Goal: Task Accomplishment & Management: Use online tool/utility

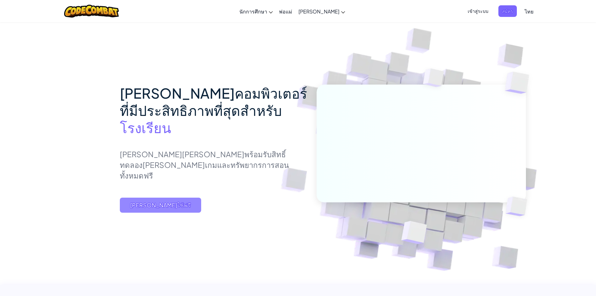
click at [186, 208] on span "[PERSON_NAME]ใช้ฟรี" at bounding box center [160, 204] width 81 height 15
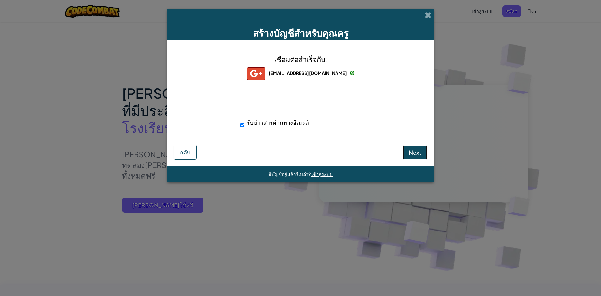
click at [408, 153] on button "Next" at bounding box center [415, 152] width 24 height 14
select select "[GEOGRAPHIC_DATA]"
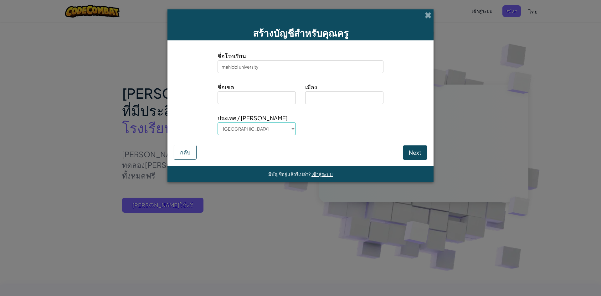
type input "mahidol university"
click at [241, 101] on input at bounding box center [256, 97] width 78 height 13
click at [248, 98] on input at bounding box center [256, 97] width 78 height 13
click at [255, 127] on select "[GEOGRAPHIC_DATA] [GEOGRAPHIC_DATA] [GEOGRAPHIC_DATA] [GEOGRAPHIC_DATA] [US_STA…" at bounding box center [256, 128] width 78 height 13
click at [217, 122] on select "[GEOGRAPHIC_DATA] [GEOGRAPHIC_DATA] [GEOGRAPHIC_DATA] [GEOGRAPHIC_DATA] [US_STA…" at bounding box center [256, 128] width 78 height 13
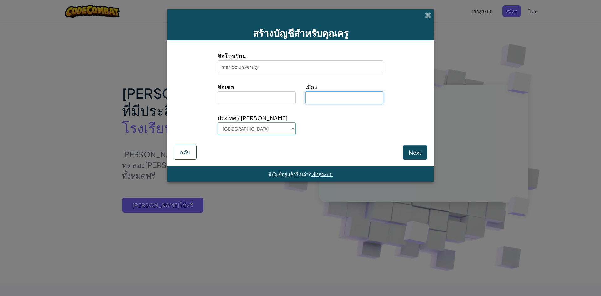
click at [324, 98] on input at bounding box center [344, 97] width 78 height 13
type input "k"
click at [239, 103] on input at bounding box center [256, 97] width 78 height 13
paste input "phutthamonthon sai 4"
type input "phutthamonthon sai 4"
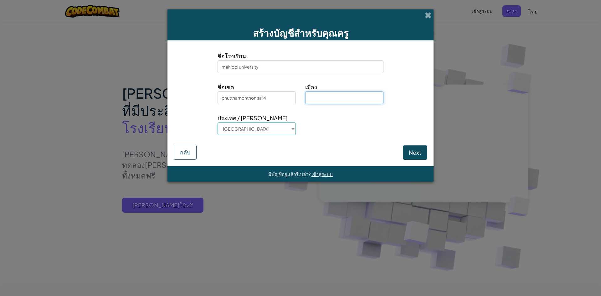
drag, startPoint x: 346, startPoint y: 92, endPoint x: 349, endPoint y: 89, distance: 3.6
click at [346, 92] on input at bounding box center [344, 97] width 78 height 13
type input "s"
click at [427, 14] on span at bounding box center [428, 15] width 7 height 7
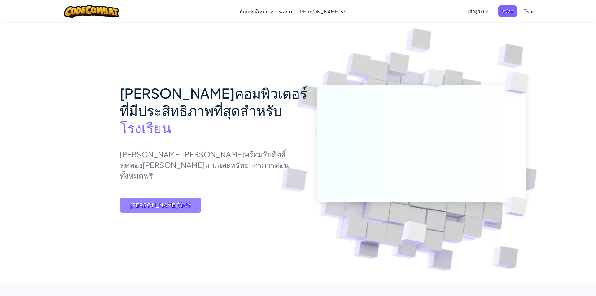
click at [141, 211] on span "[PERSON_NAME]ใช้ฟรี" at bounding box center [160, 204] width 81 height 15
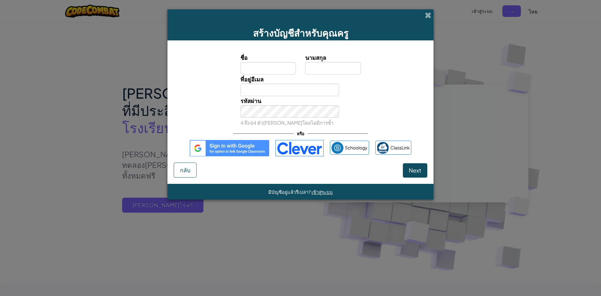
click at [206, 154] on img at bounding box center [229, 148] width 79 height 16
click at [238, 149] on img at bounding box center [229, 148] width 79 height 16
click at [213, 150] on img at bounding box center [229, 148] width 79 height 16
click at [422, 166] on button "Next" at bounding box center [415, 170] width 24 height 14
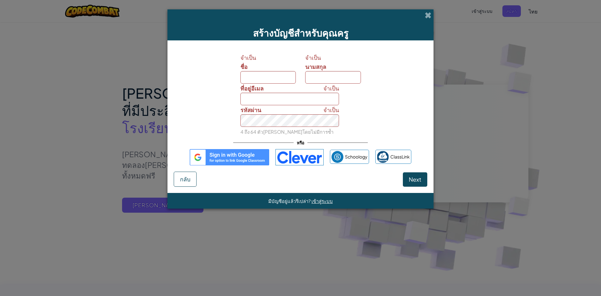
click at [203, 156] on img at bounding box center [229, 157] width 79 height 16
click at [187, 177] on span "กลับ" at bounding box center [185, 178] width 10 height 7
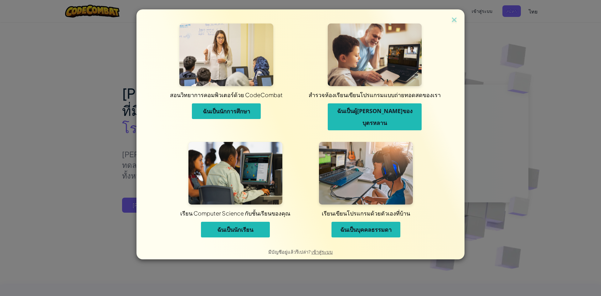
click at [244, 226] on span "ฉันเป็นนักเรียน" at bounding box center [235, 230] width 36 height 8
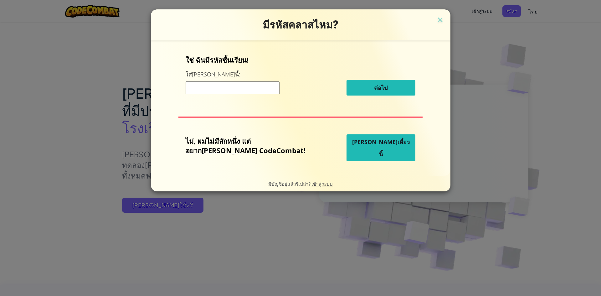
click at [249, 91] on input at bounding box center [233, 87] width 94 height 13
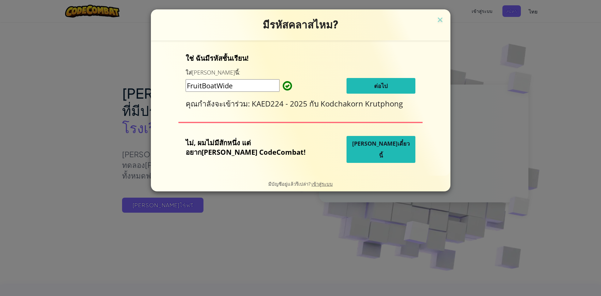
type input "FruitBoatWide"
click at [374, 84] on span "ต่อไป" at bounding box center [380, 86] width 13 height 8
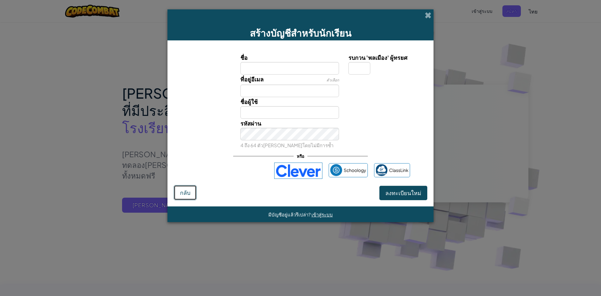
click at [190, 192] on button "กลับ" at bounding box center [185, 192] width 23 height 15
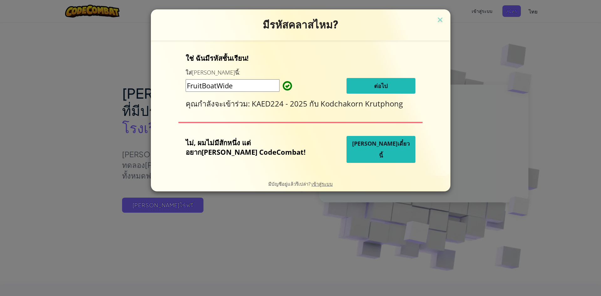
click at [361, 155] on span "[PERSON_NAME]เดี๋ยวนี้" at bounding box center [381, 149] width 58 height 19
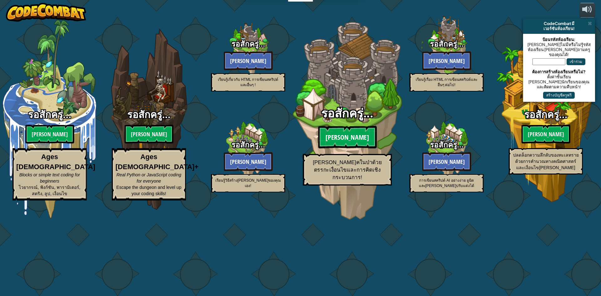
select select "th"
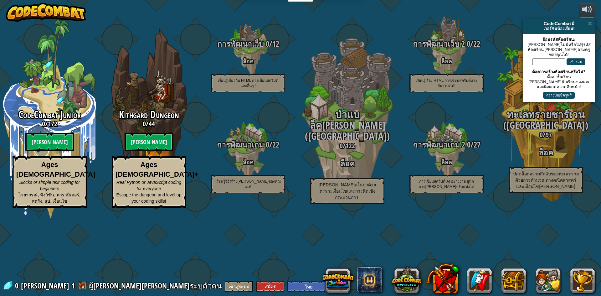
drag, startPoint x: 591, startPoint y: 25, endPoint x: 582, endPoint y: 28, distance: 8.7
click at [591, 26] on span at bounding box center [590, 23] width 4 height 5
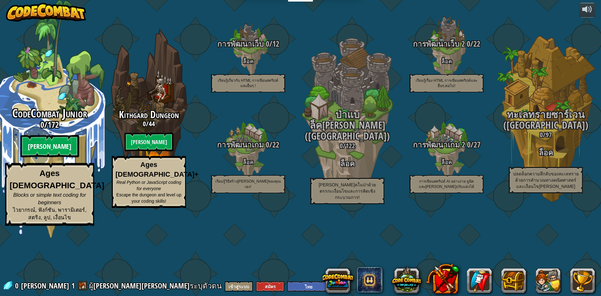
click at [42, 157] on btn "[PERSON_NAME]" at bounding box center [49, 146] width 59 height 23
select select "th"
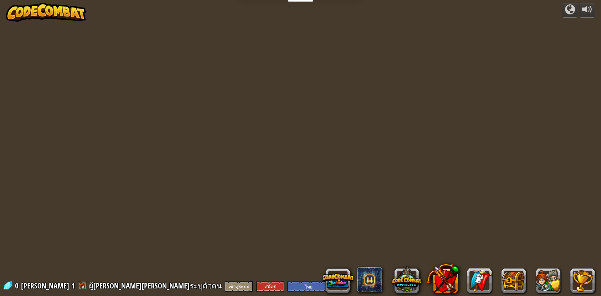
select select "th"
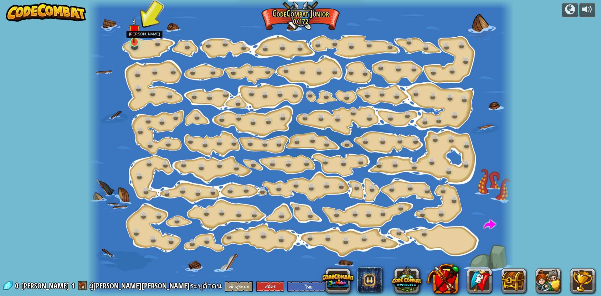
click at [134, 41] on img at bounding box center [134, 30] width 11 height 26
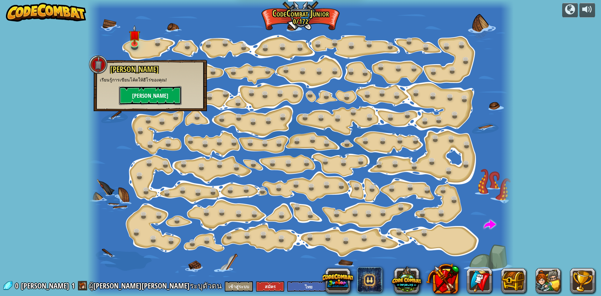
click at [155, 93] on button "[PERSON_NAME]" at bounding box center [150, 95] width 63 height 19
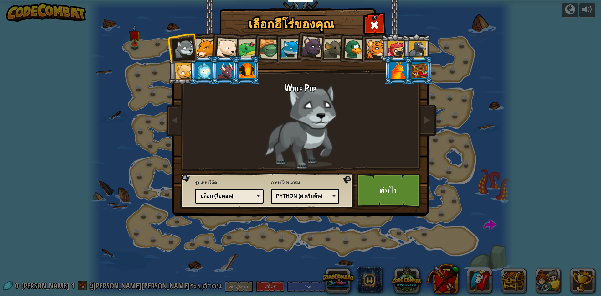
click at [321, 197] on div "Python (ค่าเริ่มต้น)" at bounding box center [303, 195] width 54 height 7
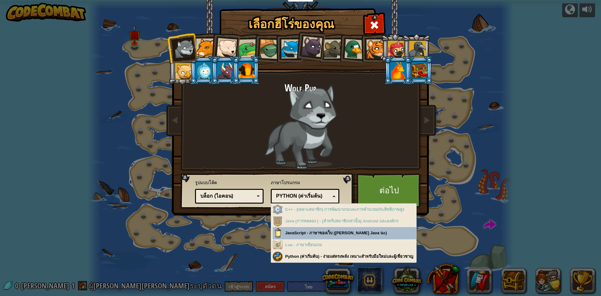
click at [242, 199] on div "บล็อก (ไอคอน)" at bounding box center [227, 195] width 54 height 7
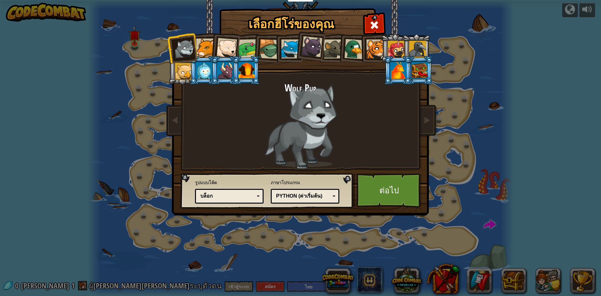
click at [300, 203] on div "ภาษาโปรแกรม Python (ค่าเริ่มต้น) JavaScript Lua C++ Java (การทดลอง ) Python (ค่…" at bounding box center [305, 191] width 69 height 27
click at [301, 197] on div "Python (ค่าเริ่มต้น)" at bounding box center [303, 195] width 54 height 7
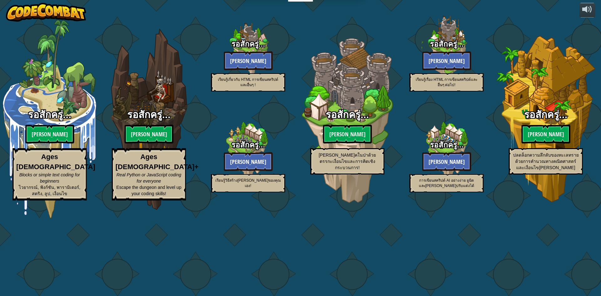
select select "th"
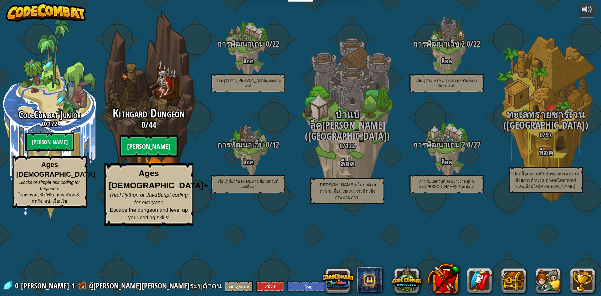
click at [150, 157] on btn "[PERSON_NAME]" at bounding box center [149, 146] width 59 height 23
select select "th"
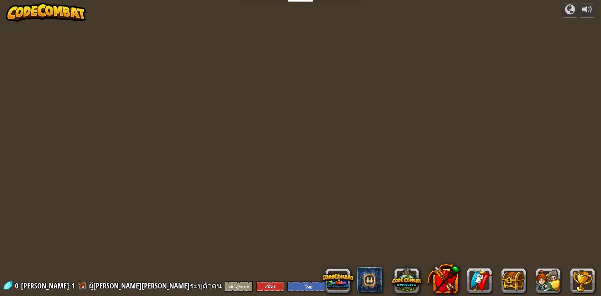
select select "th"
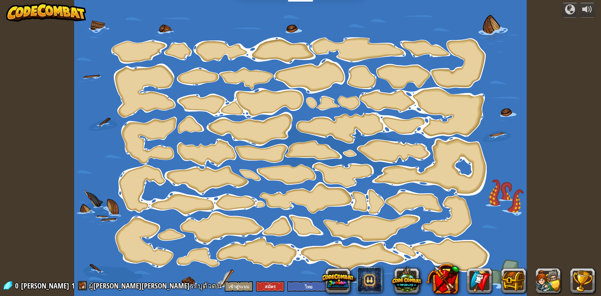
select select "th"
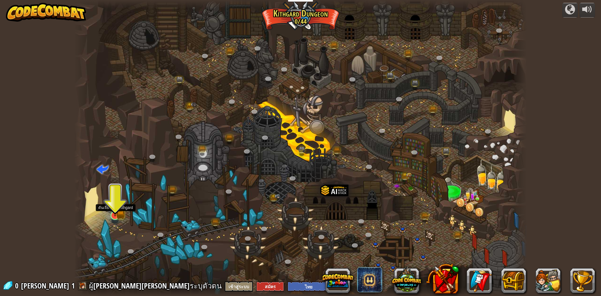
click at [114, 211] on img at bounding box center [115, 202] width 12 height 27
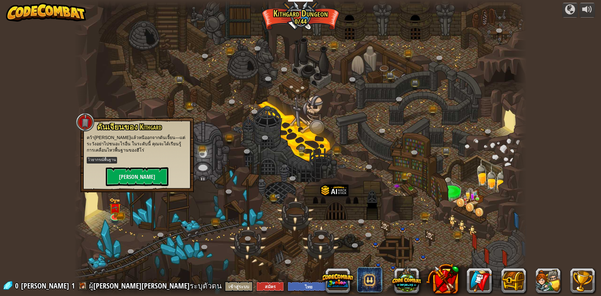
click at [192, 128] on div "ดันเจียนของ Kithgard คว้า[PERSON_NAME]แล้วหนีออกจากดันเจี้ยน—แต่ระวังอย่าไปชนอะ…" at bounding box center [136, 154] width 113 height 75
click at [144, 174] on button "[PERSON_NAME]" at bounding box center [137, 176] width 63 height 19
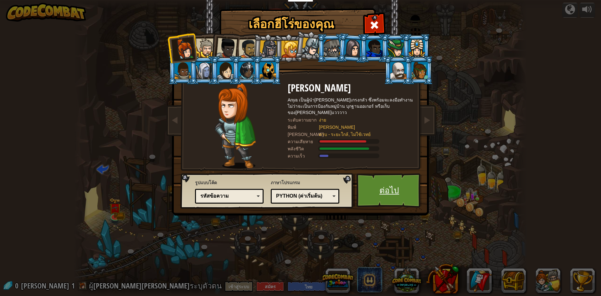
click at [379, 193] on link "ต่อไป" at bounding box center [388, 190] width 65 height 34
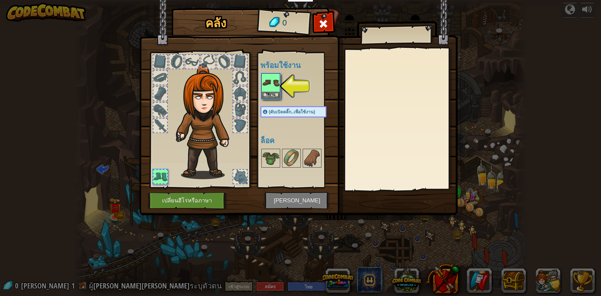
click at [304, 82] on div at bounding box center [299, 86] width 79 height 28
click at [281, 84] on div at bounding box center [299, 86] width 79 height 28
click at [274, 97] on button "ใช้งาน" at bounding box center [271, 94] width 18 height 7
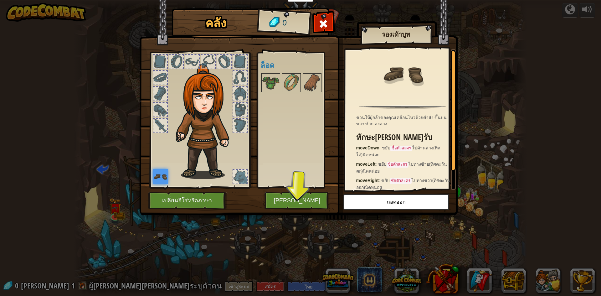
click at [273, 72] on div "พร้อมใช้งาน ใช้งาน (ดับเบิลคลิ๊ก..เพื่อใช้งาน) ล็อค" at bounding box center [299, 120] width 79 height 130
click at [271, 81] on img at bounding box center [271, 83] width 18 height 18
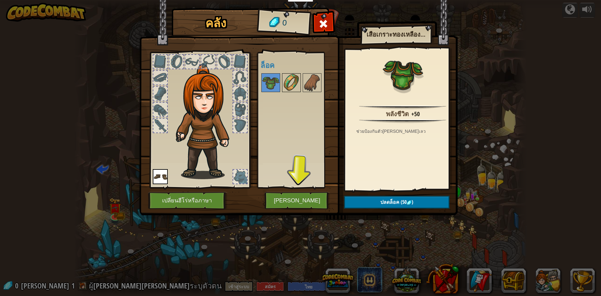
click at [287, 83] on img at bounding box center [292, 83] width 18 height 18
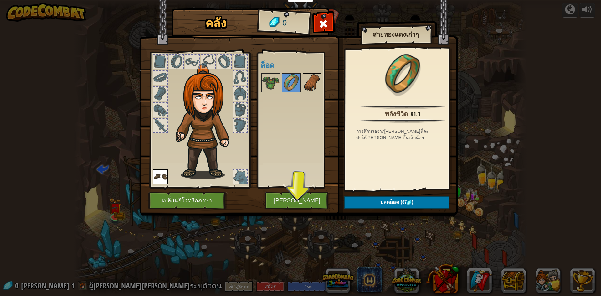
click at [307, 83] on img at bounding box center [312, 83] width 18 height 18
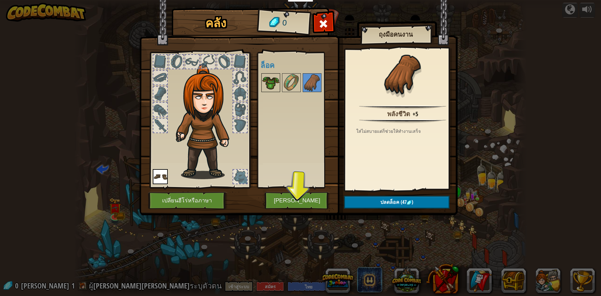
click at [272, 82] on img at bounding box center [271, 83] width 18 height 18
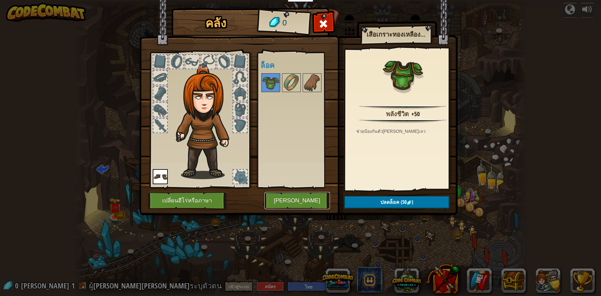
click at [299, 202] on button "[PERSON_NAME]" at bounding box center [296, 200] width 65 height 17
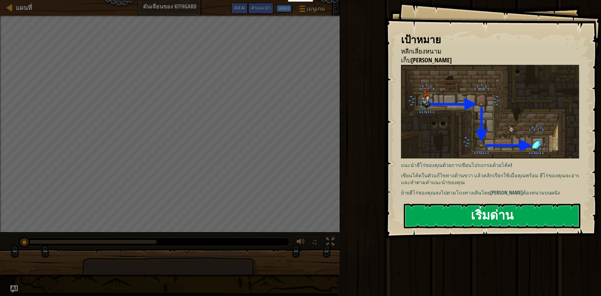
click at [496, 208] on button "เริ่มด่าน" at bounding box center [492, 215] width 176 height 25
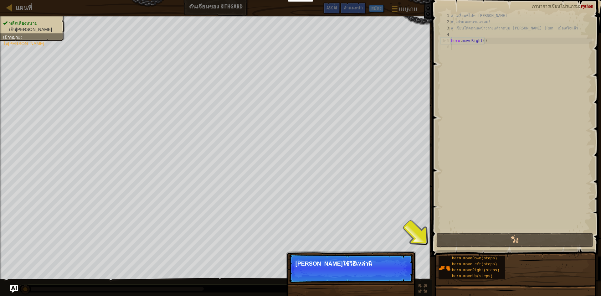
click at [485, 110] on div "# เคลื่อนที่ไปหา[PERSON_NAME] # อย่าแตะหนามแหลม! # เขียนโค้ดคุณลงข้างล่างแล้วกด…" at bounding box center [521, 129] width 142 height 232
click at [360, 263] on p "[PERSON_NAME]ใช้วิธีเหล่านี้" at bounding box center [350, 263] width 111 height 6
click at [363, 265] on p "[PERSON_NAME]ใช้วิธีเหล่านี้" at bounding box center [350, 263] width 111 height 6
click at [402, 271] on button "ต่อไป" at bounding box center [398, 272] width 19 height 8
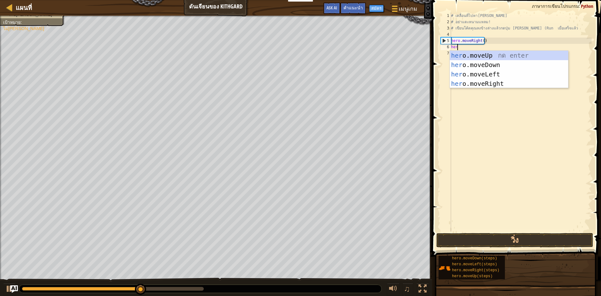
type textarea "hero"
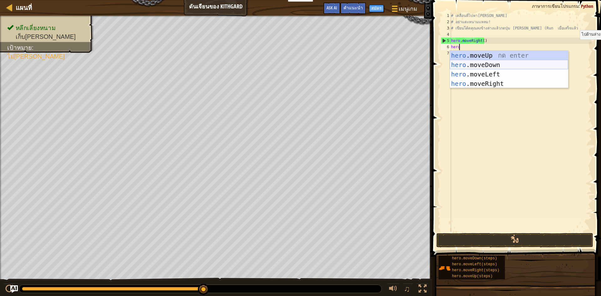
click at [491, 64] on div "hero .moveUp กด enter hero .moveDown กด enter hero .moveLeft กด enter hero .mov…" at bounding box center [509, 79] width 118 height 56
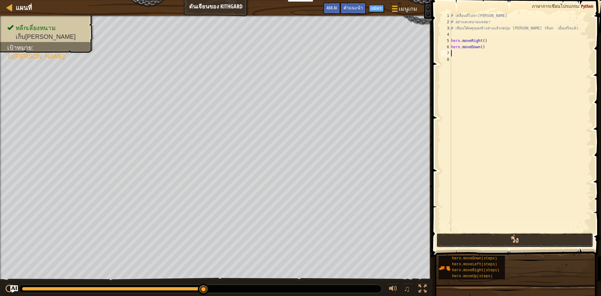
click at [480, 240] on button "วิ่ง" at bounding box center [514, 240] width 157 height 14
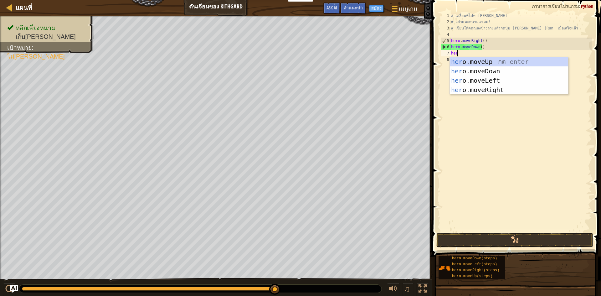
type textarea "hero"
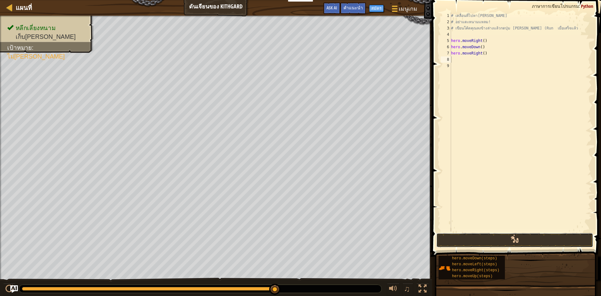
click at [513, 240] on button "วิ่ง" at bounding box center [514, 240] width 157 height 14
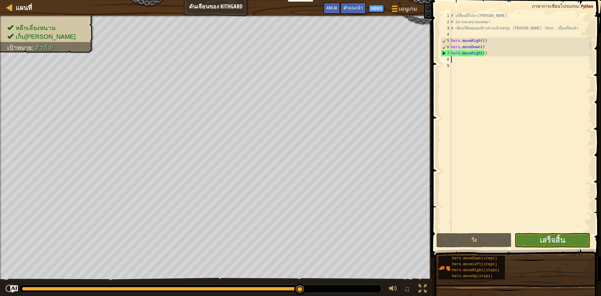
type textarea "h"
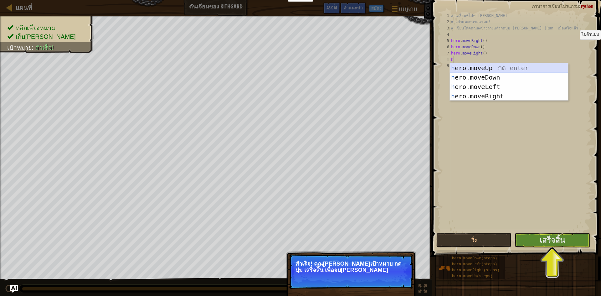
click at [494, 67] on div "h ero.moveUp กด enter h ero.moveDown กด enter h ero.moveLeft กด enter h ero.mov…" at bounding box center [509, 91] width 118 height 56
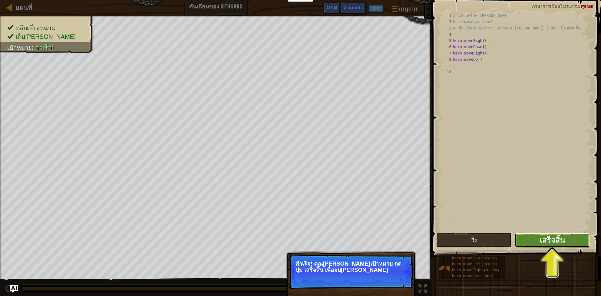
click at [537, 246] on button "เสร็จสิ้น" at bounding box center [551, 240] width 75 height 14
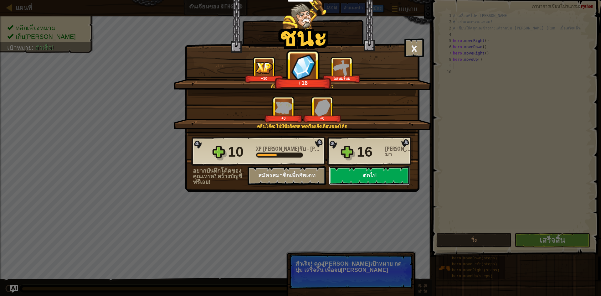
click at [359, 173] on button "ต่อไป" at bounding box center [369, 175] width 81 height 19
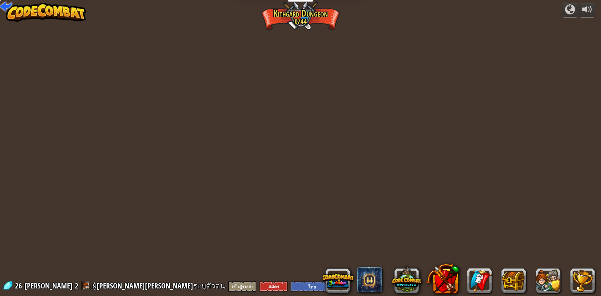
select select "th"
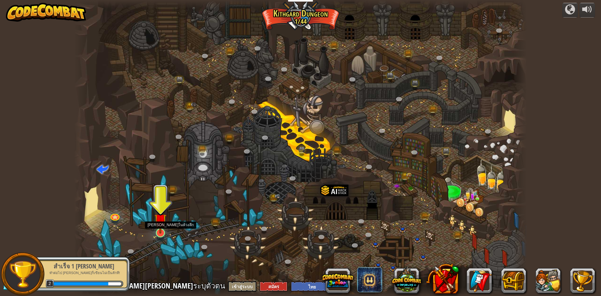
click at [163, 229] on img at bounding box center [160, 220] width 12 height 28
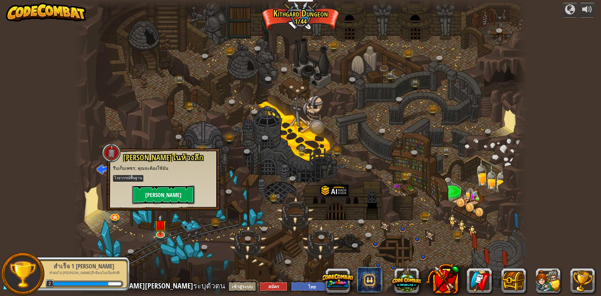
click at [182, 199] on button "[PERSON_NAME]" at bounding box center [163, 194] width 63 height 19
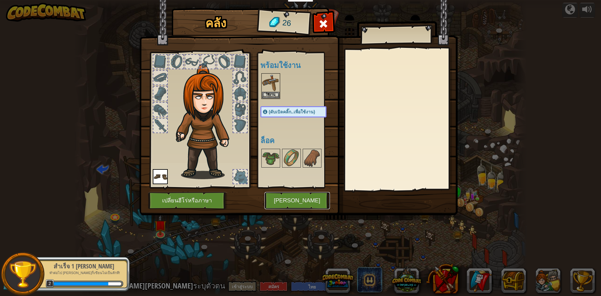
click at [304, 203] on button "[PERSON_NAME]" at bounding box center [296, 200] width 65 height 17
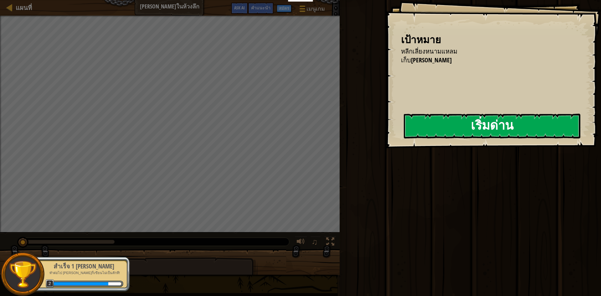
drag, startPoint x: 372, startPoint y: 188, endPoint x: 560, endPoint y: 120, distance: 199.6
click at [374, 187] on div "วิ่ง ส่ง เสร็จสิ้น" at bounding box center [469, 146] width 263 height 293
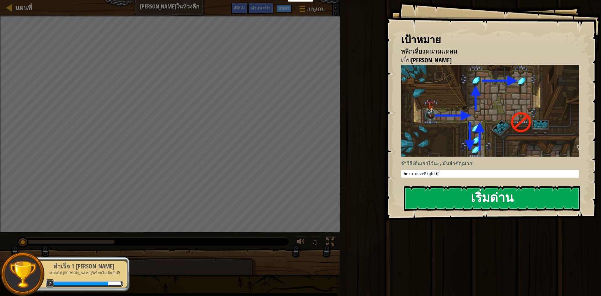
click at [518, 149] on img at bounding box center [492, 111] width 183 height 92
drag, startPoint x: 508, startPoint y: 174, endPoint x: 502, endPoint y: 185, distance: 12.3
click at [503, 182] on div "เป้าหมาย หลีกเลี่ยงหนามแหลม เก็บ[PERSON_NAME] จำวิธีเดินเอาไว้นะ, มันสำคัญมาก: …" at bounding box center [493, 110] width 216 height 220
click at [502, 192] on button "เริ่มด่าน" at bounding box center [492, 198] width 176 height 25
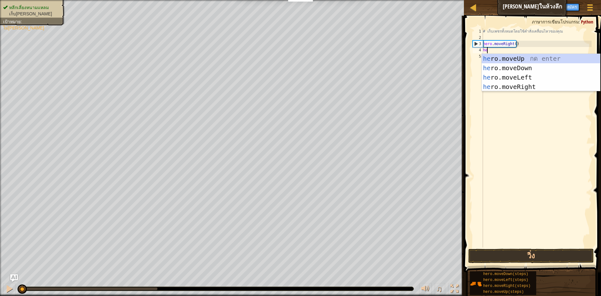
scroll to position [3, 0]
type textarea "hero"
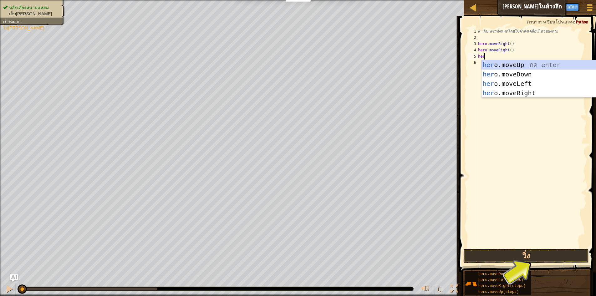
scroll to position [3, 0]
type textarea "h"
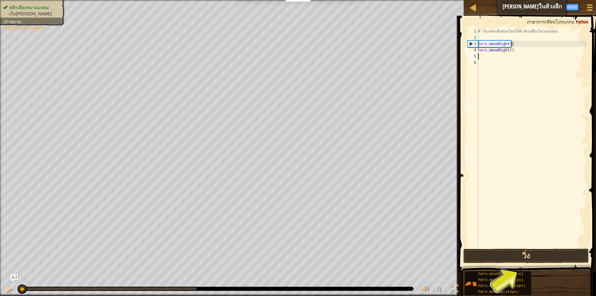
click at [516, 52] on div "# เก็บเพชรทั้งหมดโดยใช้คำสั่งเคลื่อนไหวของคุณ hero . moveRight ( ) hero . moveR…" at bounding box center [532, 144] width 110 height 232
type textarea "h"
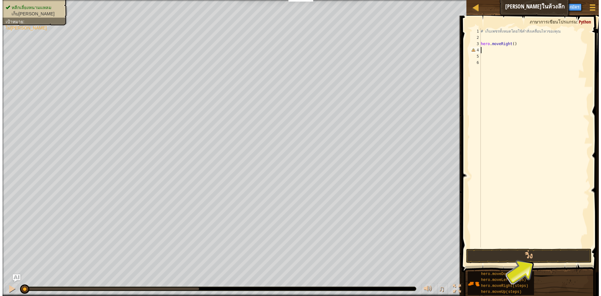
scroll to position [3, 0]
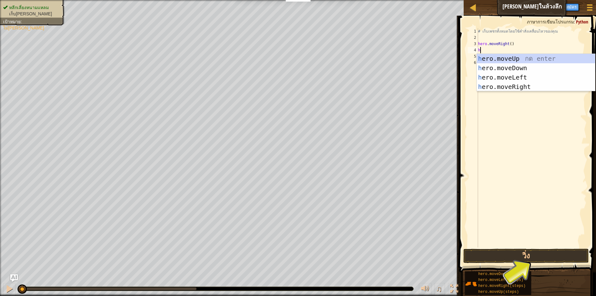
type textarea "he"
click at [540, 59] on div "he ro.moveUp กด enter he ro.moveDown กด enter he ro.moveLeft กด enter he ro.mov…" at bounding box center [536, 82] width 118 height 56
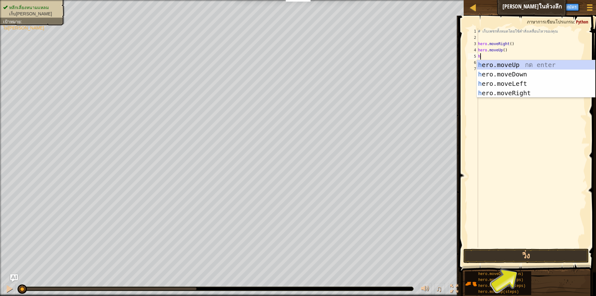
type textarea "he"
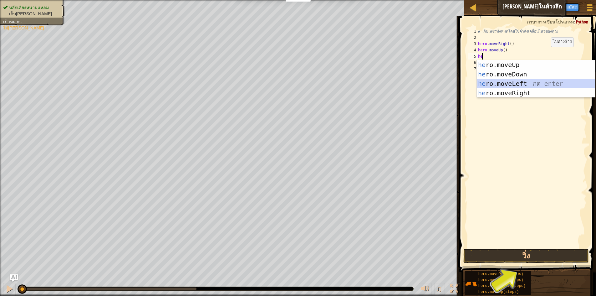
click at [516, 85] on div "he ro.moveUp กด enter he ro.moveDown กด enter he ro.moveLeft กด enter he ro.mov…" at bounding box center [536, 88] width 118 height 56
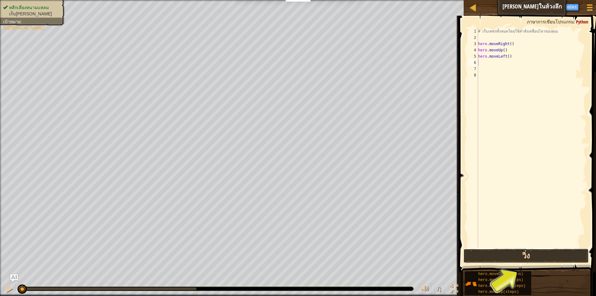
click at [541, 254] on button "วิ่ง" at bounding box center [525, 255] width 125 height 14
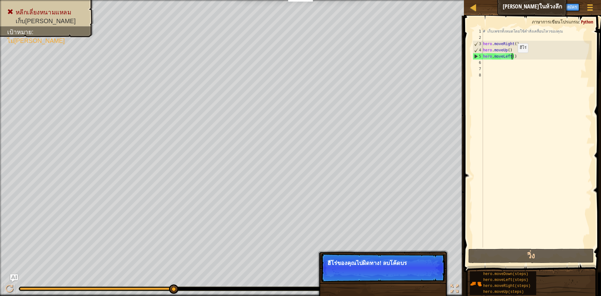
click at [512, 59] on div "# เก็บเพชรทั้งหมดโดยใช้คำสั่งเคลื่อนไหวของคุณ hero . moveRight ( ) hero . moveU…" at bounding box center [537, 144] width 110 height 232
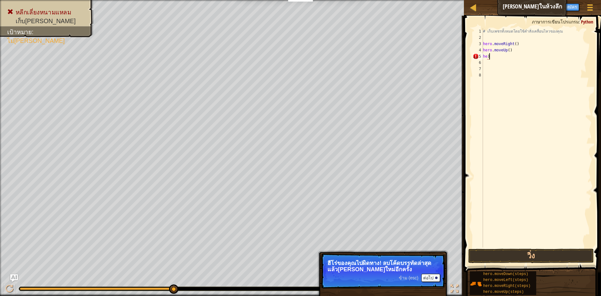
click at [537, 56] on div "# เก็บเพชรทั้งหมดโดยใช้คำสั่งเคลื่อนไหวของคุณ hero . moveRight ( ) hero . moveU…" at bounding box center [537, 144] width 110 height 232
type textarea "hero"
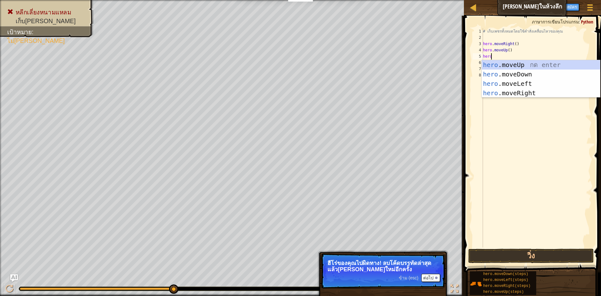
scroll to position [3, 0]
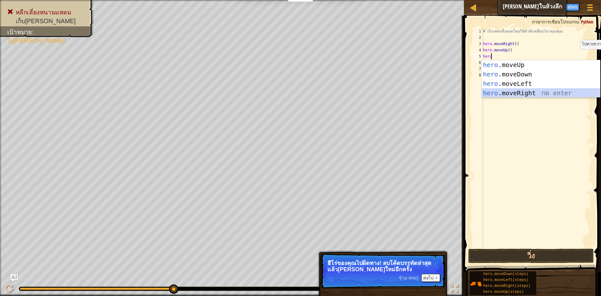
click at [556, 94] on div "hero .moveUp กด enter hero .moveDown กด enter hero .moveLeft กด enter hero .mov…" at bounding box center [541, 88] width 118 height 56
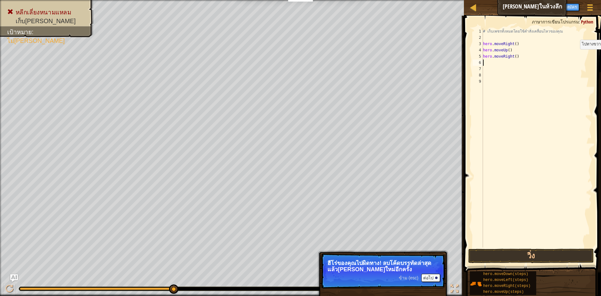
scroll to position [3, 0]
click at [508, 256] on button "วิ่ง" at bounding box center [530, 255] width 125 height 14
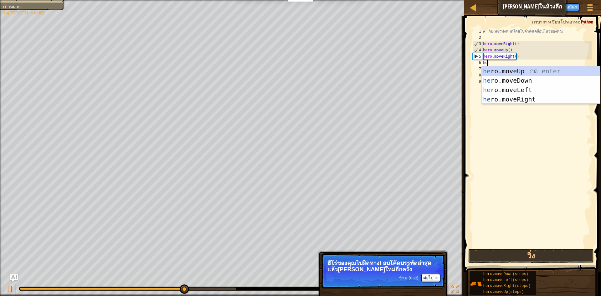
type textarea "her"
click at [530, 73] on div "her o.moveUp กด enter her o.moveDown กด enter her o.moveLeft กด enter her o.mov…" at bounding box center [541, 94] width 118 height 56
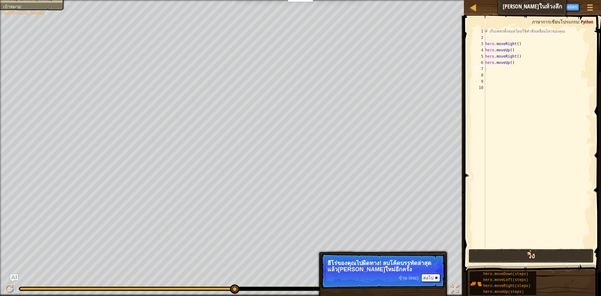
click at [530, 255] on button "วิ่ง" at bounding box center [530, 255] width 125 height 14
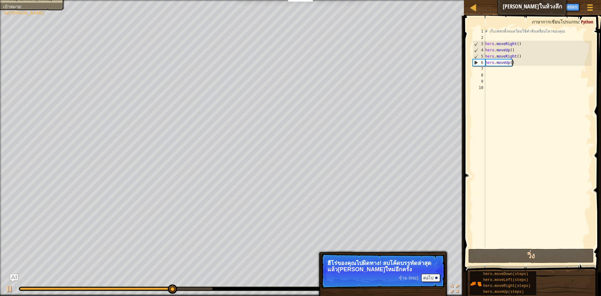
click at [514, 64] on div "# เก็บเพชรทั้งหมดโดยใช้คำสั่งเคลื่อนไหวของคุณ hero . moveRight ( ) hero . moveU…" at bounding box center [538, 144] width 108 height 232
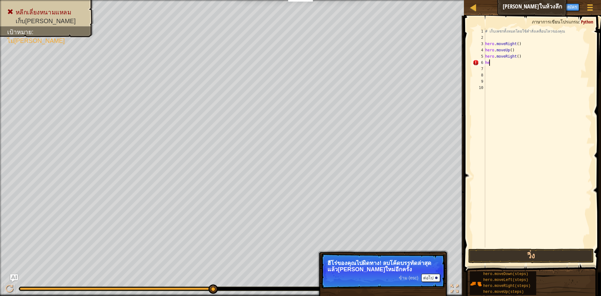
type textarea "h"
type textarea "he"
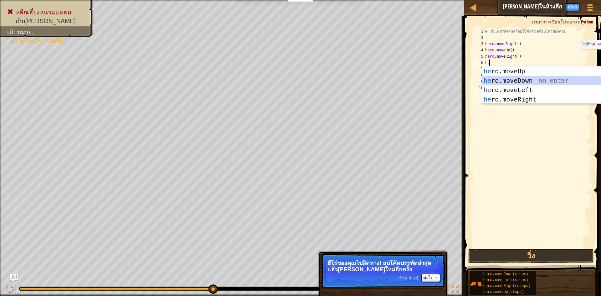
click at [540, 82] on div "he ro.moveUp กด enter he ro.moveDown กด enter he ro.moveLeft กด enter he ro.mov…" at bounding box center [541, 94] width 118 height 56
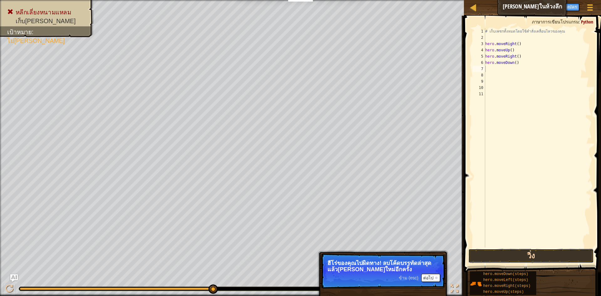
click at [546, 254] on button "วิ่ง" at bounding box center [530, 255] width 125 height 14
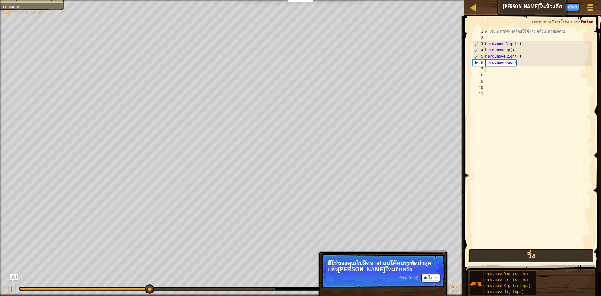
click at [533, 257] on button "วิ่ง" at bounding box center [530, 255] width 125 height 14
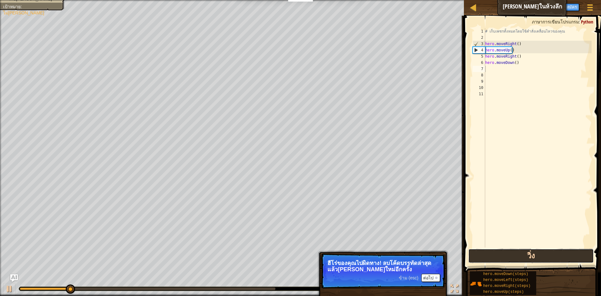
click at [532, 258] on button "วิ่ง" at bounding box center [530, 255] width 125 height 14
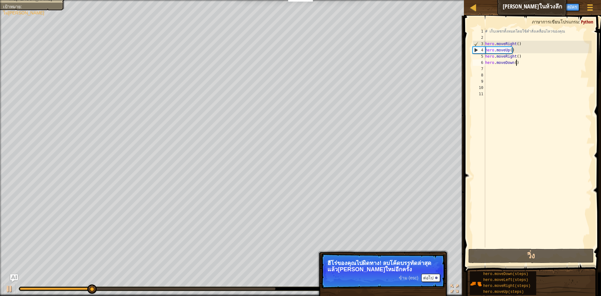
click at [516, 63] on div "# เก็บเพชรทั้งหมดโดยใช้คำสั่งเคลื่อนไหวของคุณ hero . moveRight ( ) hero . moveU…" at bounding box center [538, 144] width 108 height 232
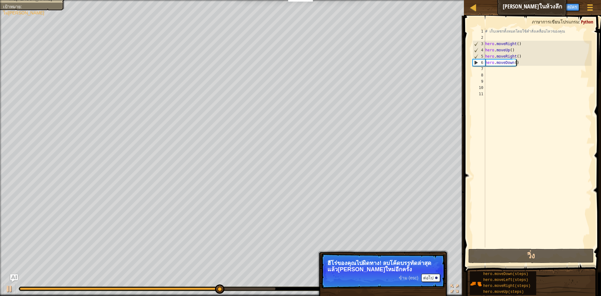
click at [524, 64] on div "# เก็บเพชรทั้งหมดโดยใช้คำสั่งเคลื่อนไหวของคุณ hero . moveRight ( ) hero . moveU…" at bounding box center [538, 144] width 108 height 232
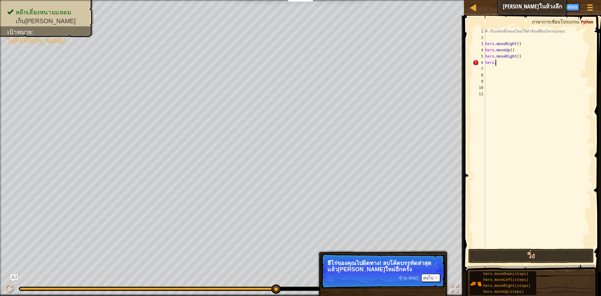
type textarea "hero.r"
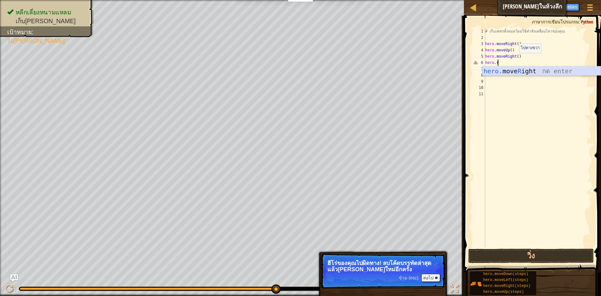
click at [548, 73] on div "hero. move R ight กด enter" at bounding box center [541, 80] width 118 height 28
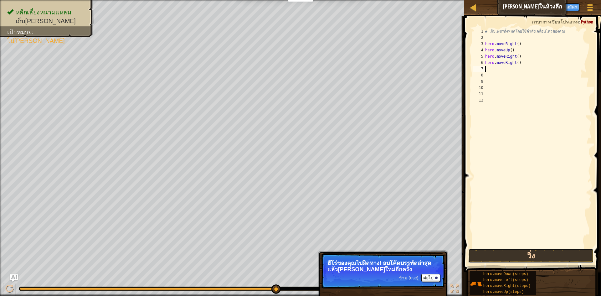
click at [535, 255] on button "วิ่ง" at bounding box center [530, 255] width 125 height 14
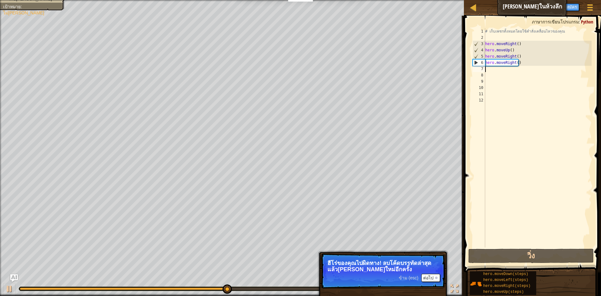
click at [521, 67] on div "# เก็บเพชรทั้งหมดโดยใช้คำสั่งเคลื่อนไหวของคุณ hero . moveRight ( ) hero . moveU…" at bounding box center [538, 144] width 108 height 232
click at [522, 62] on div "# เก็บเพชรทั้งหมดโดยใช้คำสั่งเคลื่อนไหวของคุณ hero . moveRight ( ) hero . moveU…" at bounding box center [538, 144] width 108 height 232
click at [512, 65] on div "# เก็บเพชรทั้งหมดโดยใช้คำสั่งเคลื่อนไหวของคุณ hero . moveRight ( ) hero . moveU…" at bounding box center [538, 144] width 108 height 232
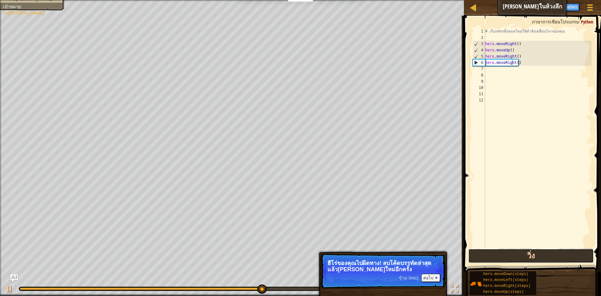
click at [540, 255] on button "วิ่ง" at bounding box center [530, 255] width 125 height 14
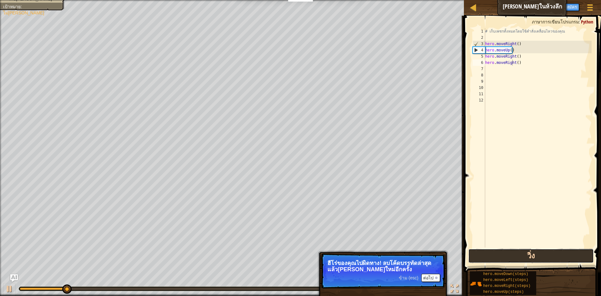
click at [539, 258] on button "วิ่ง" at bounding box center [530, 255] width 125 height 14
click at [525, 65] on div "# เก็บเพชรทั้งหมดโดยใช้คำสั่งเคลื่อนไหวของคุณ hero . moveRight ( ) hero . moveU…" at bounding box center [538, 144] width 108 height 232
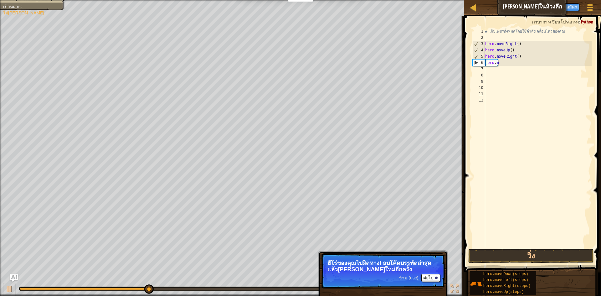
type textarea "hero."
